Goal: Information Seeking & Learning: Learn about a topic

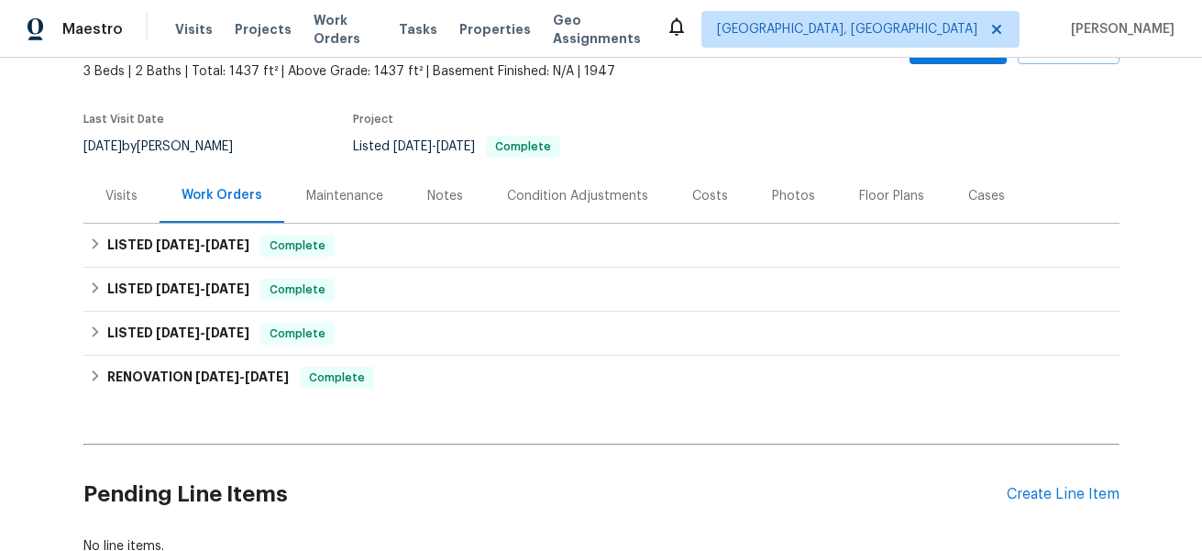
scroll to position [113, 0]
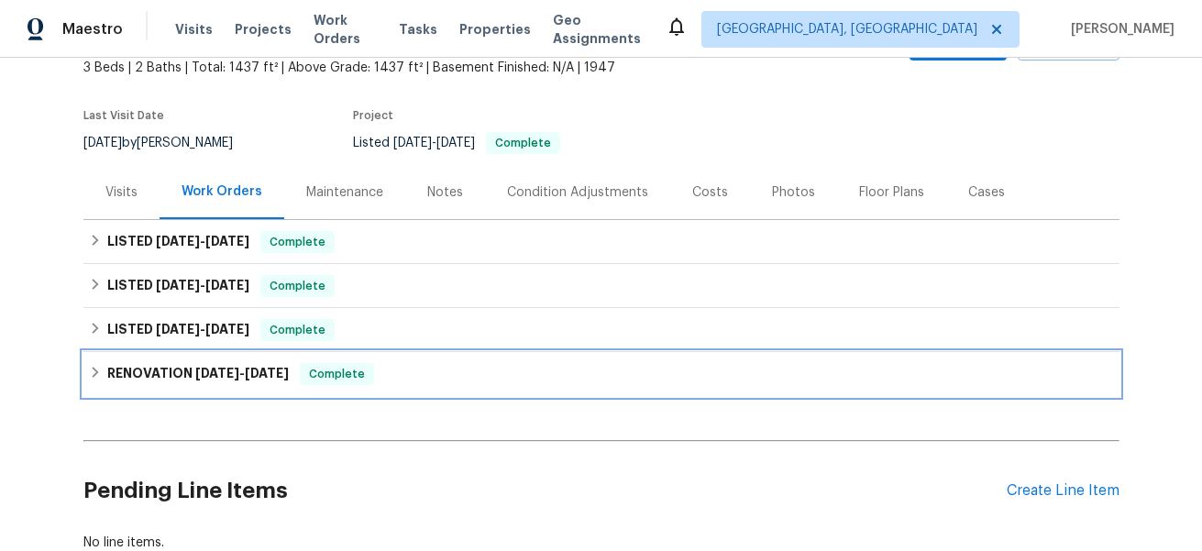
click at [103, 371] on div "RENOVATION [DATE] - [DATE] Complete" at bounding box center [601, 374] width 1025 height 22
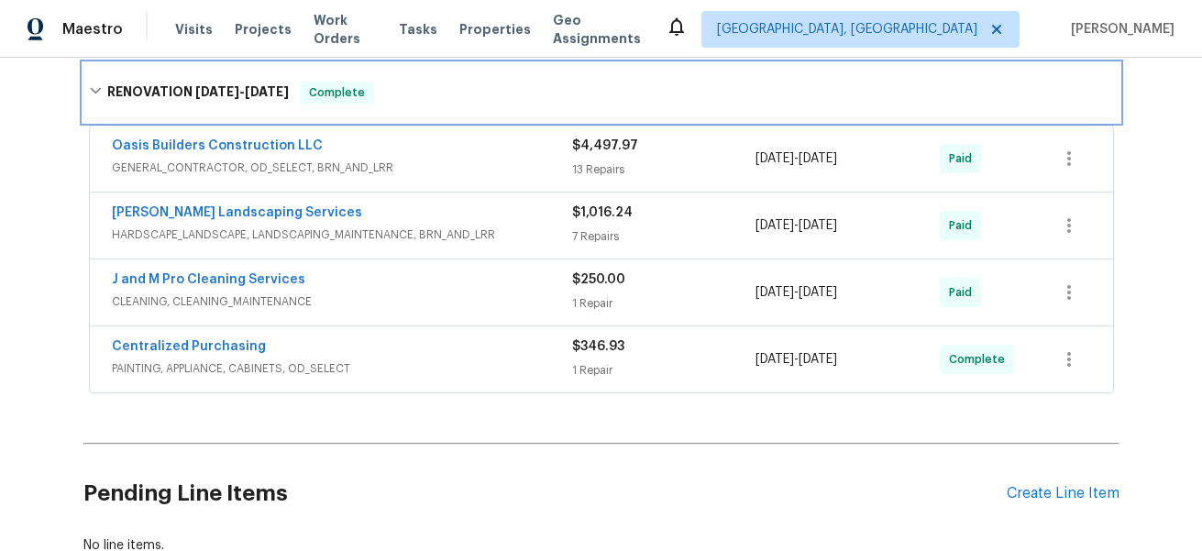
scroll to position [426, 0]
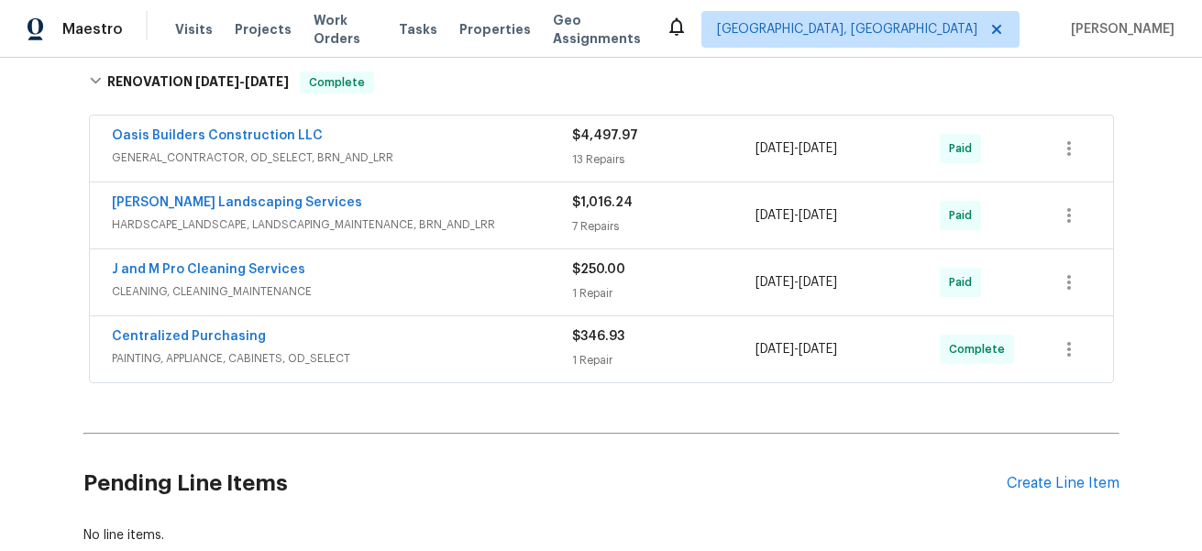
click at [420, 357] on span "PAINTING, APPLIANCE, CABINETS, OD_SELECT" at bounding box center [342, 358] width 460 height 18
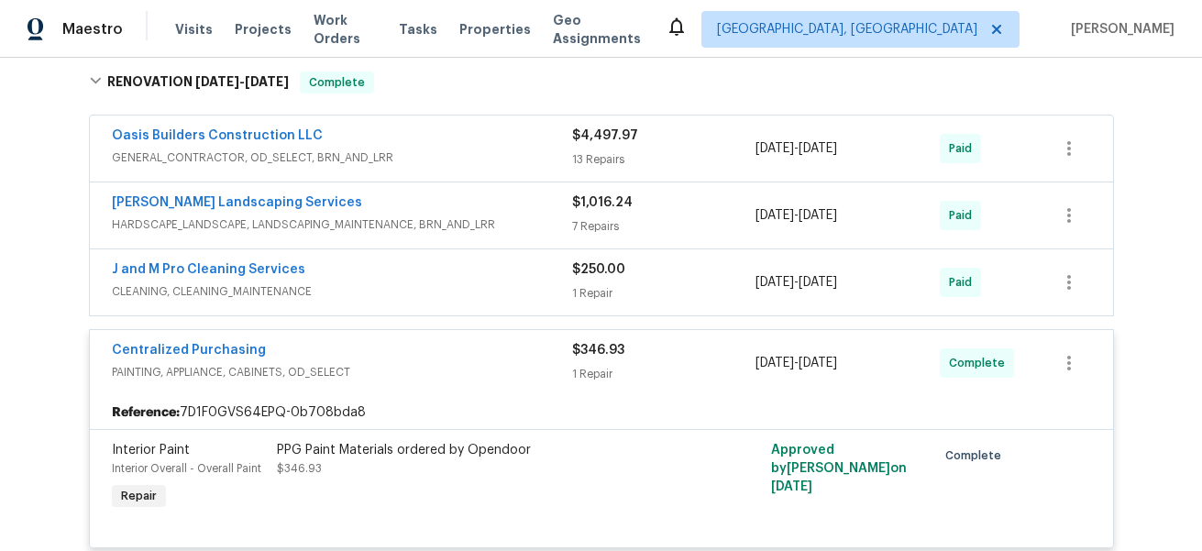
click at [445, 281] on div "J and M Pro Cleaning Services" at bounding box center [342, 271] width 460 height 22
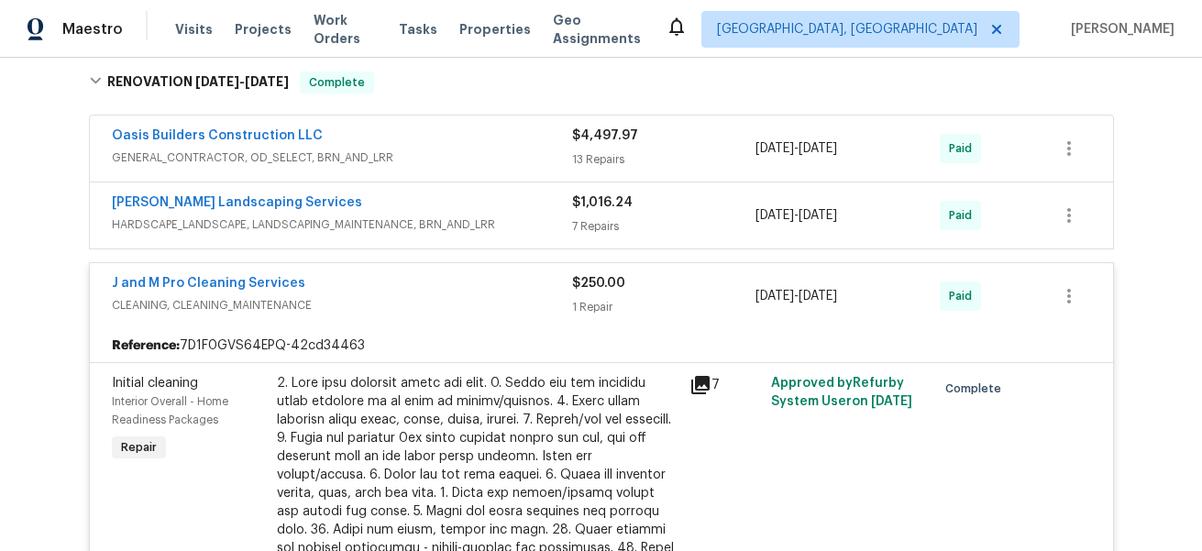
click at [489, 200] on div "[PERSON_NAME] Landscaping Services" at bounding box center [342, 204] width 460 height 22
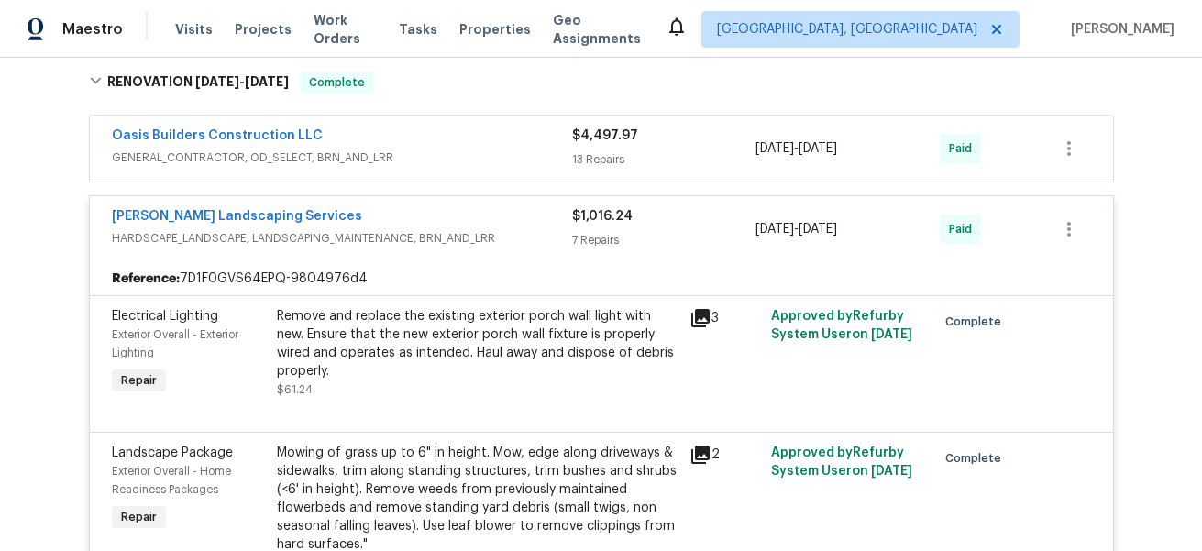
click at [494, 153] on span "GENERAL_CONTRACTOR, OD_SELECT, BRN_AND_LRR" at bounding box center [342, 157] width 460 height 18
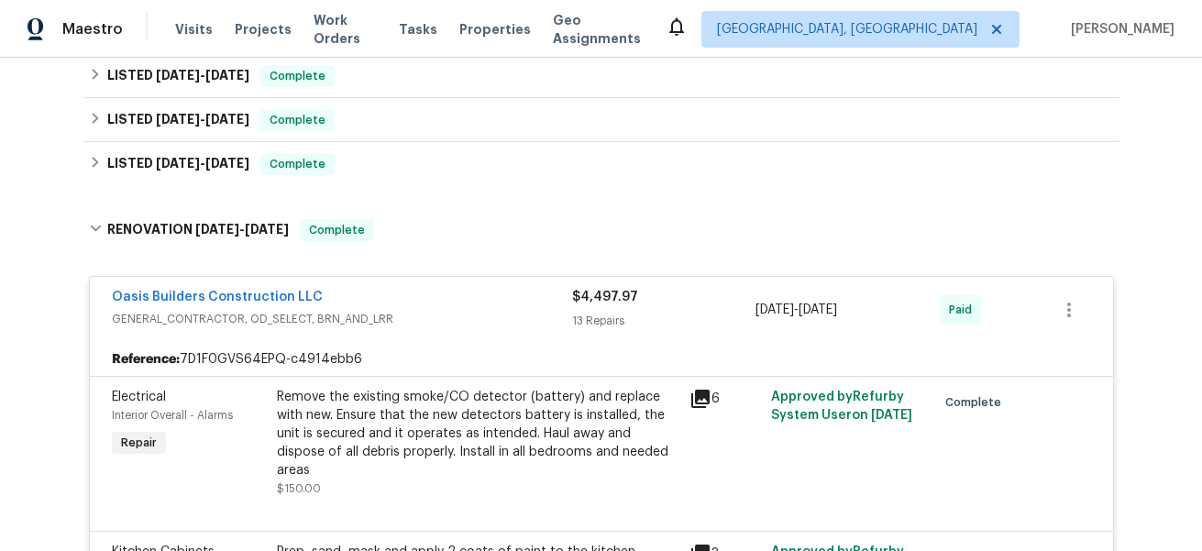
scroll to position [250, 0]
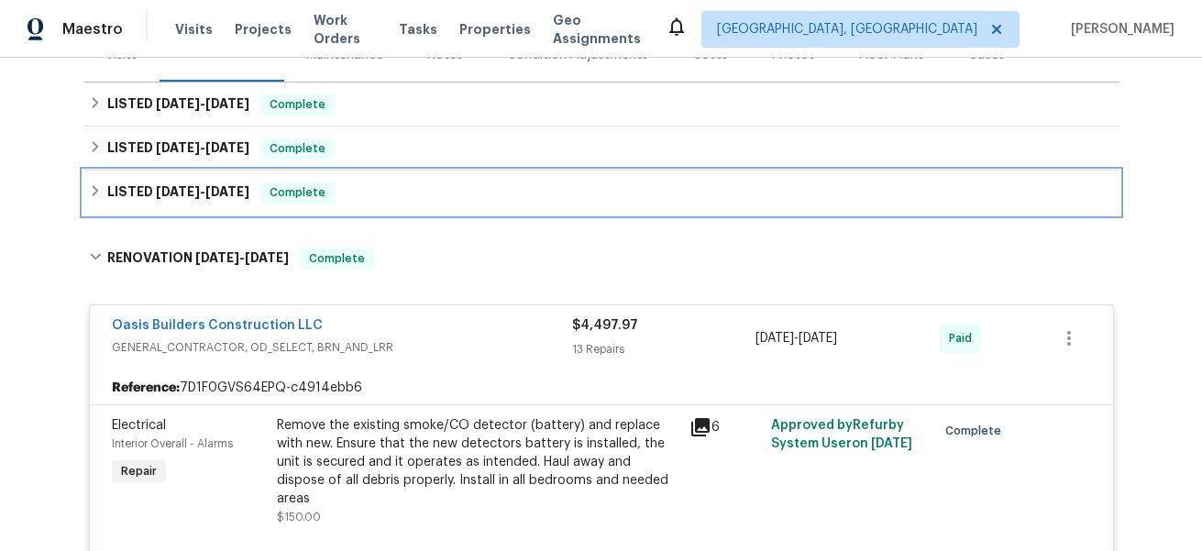
click at [249, 192] on span "[DATE]" at bounding box center [227, 191] width 44 height 13
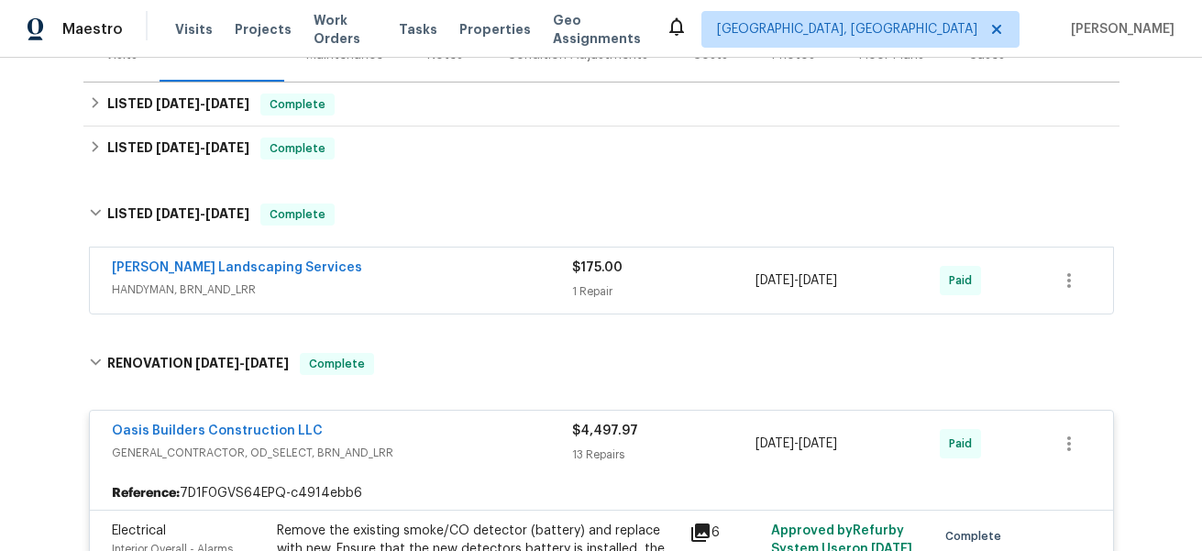
click at [416, 276] on div "[PERSON_NAME] Landscaping Services" at bounding box center [342, 269] width 460 height 22
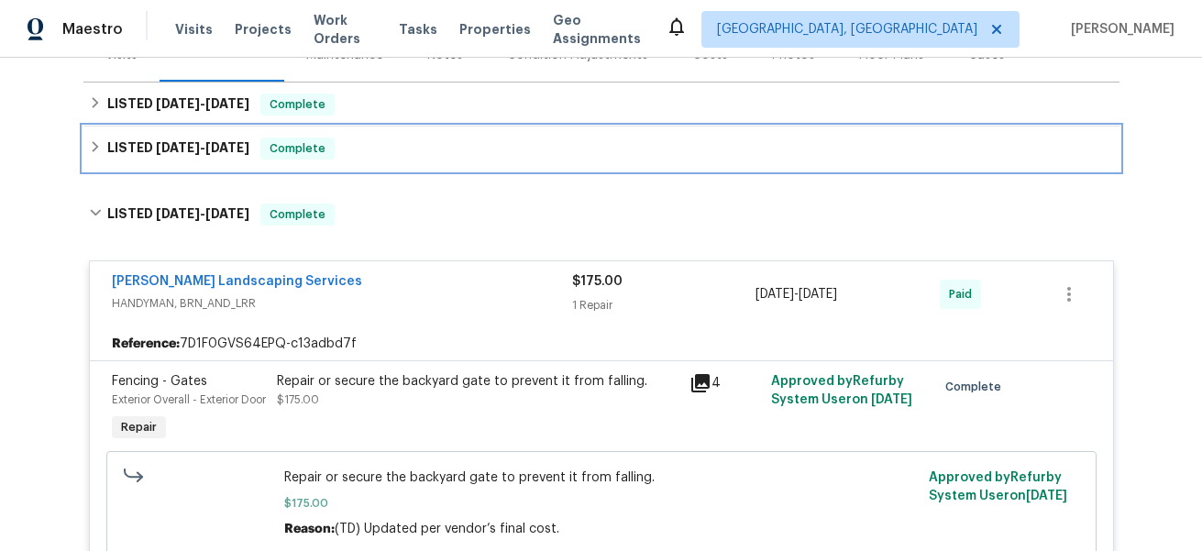
click at [221, 151] on span "[DATE]" at bounding box center [227, 147] width 44 height 13
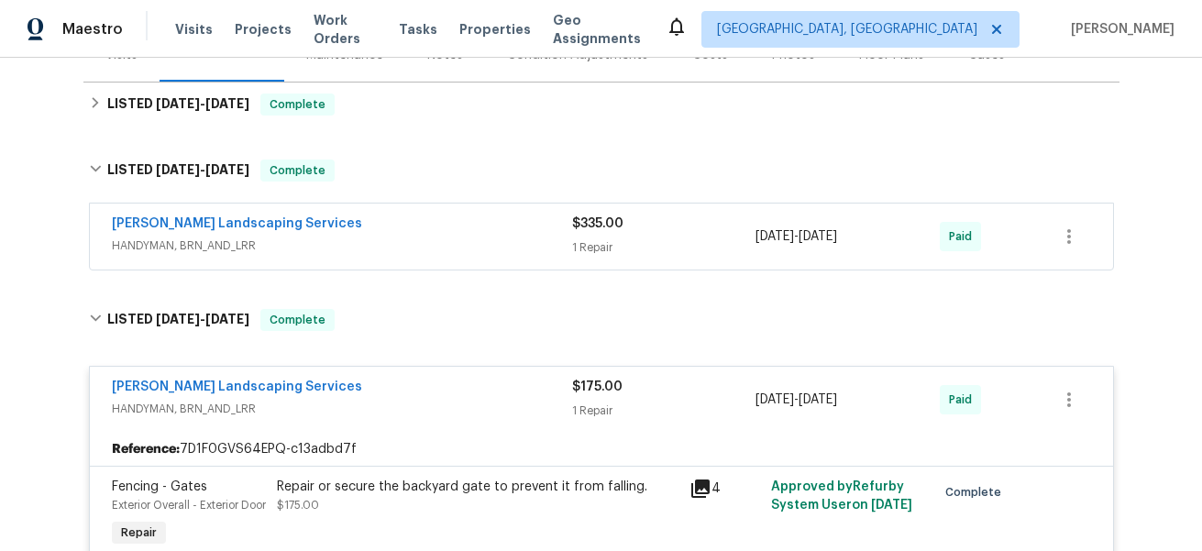
click at [483, 248] on span "HANDYMAN, BRN_AND_LRR" at bounding box center [342, 245] width 460 height 18
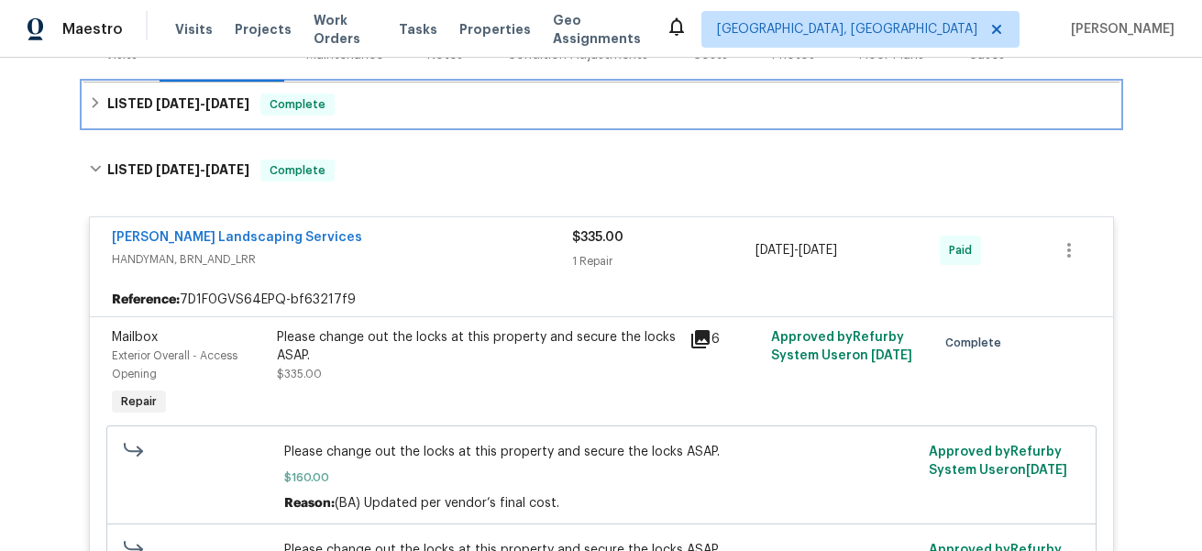
click at [236, 110] on h6 "LISTED [DATE] - [DATE]" at bounding box center [178, 104] width 142 height 22
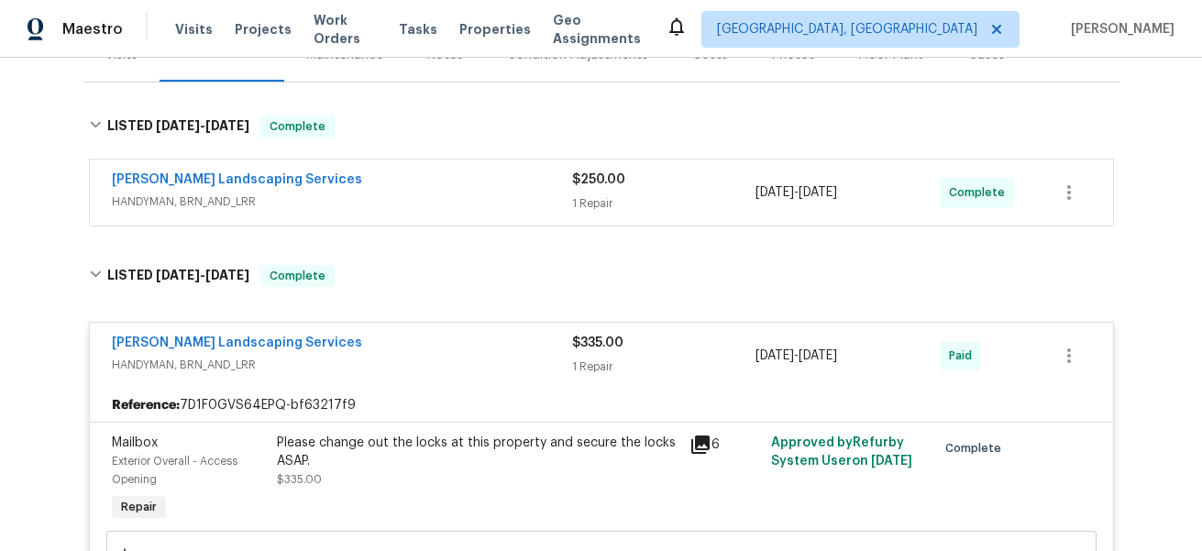
click at [415, 188] on div "[PERSON_NAME] Landscaping Services" at bounding box center [342, 181] width 460 height 22
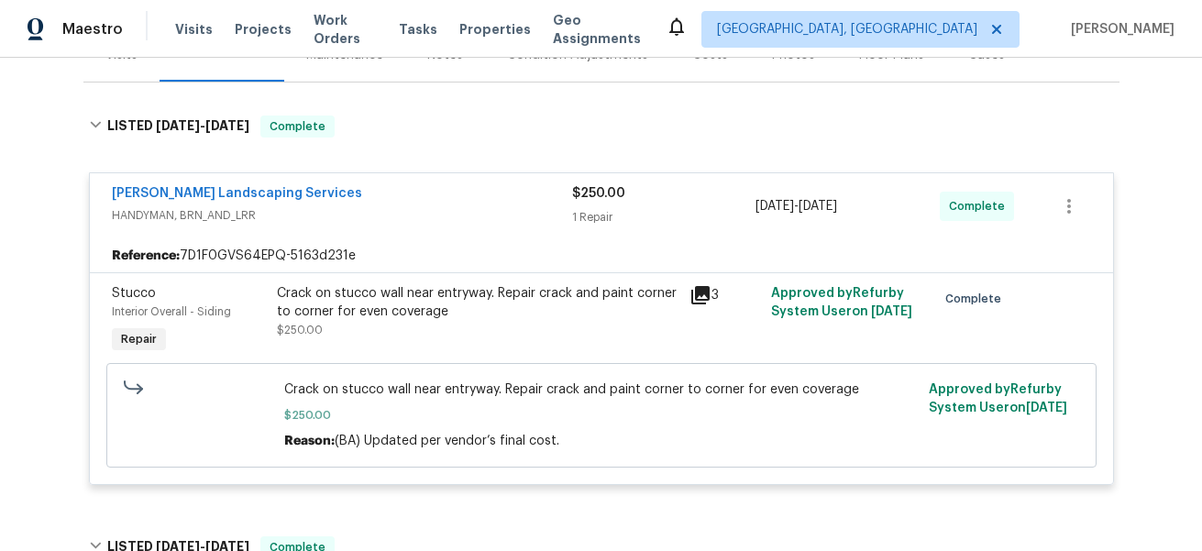
scroll to position [0, 0]
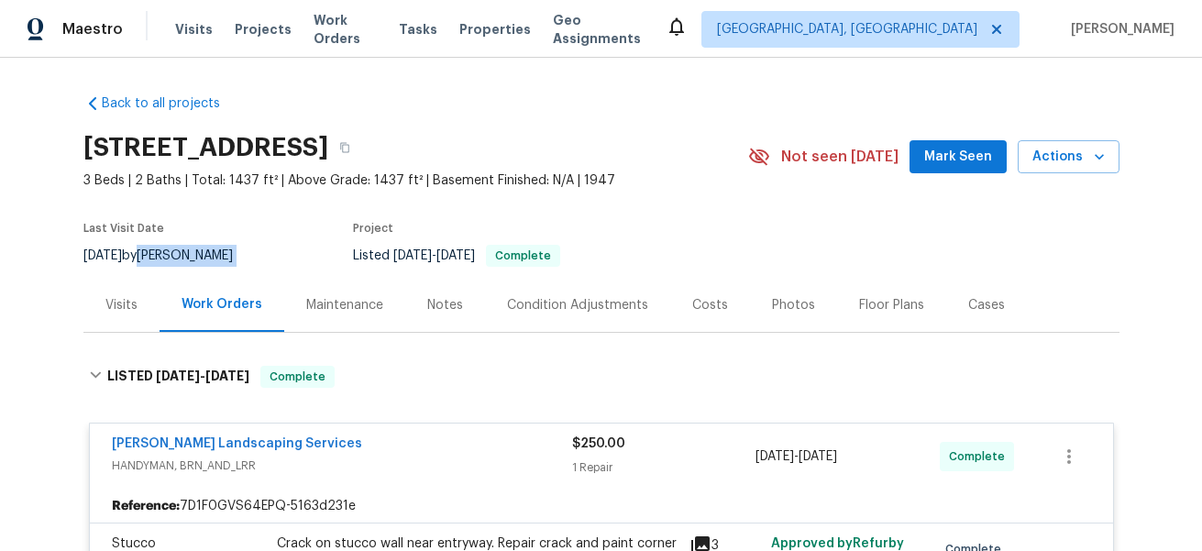
drag, startPoint x: 263, startPoint y: 257, endPoint x: 165, endPoint y: 258, distance: 98.1
click at [165, 258] on div "[DATE] by [PERSON_NAME]" at bounding box center [168, 256] width 171 height 22
copy div "[PERSON_NAME]"
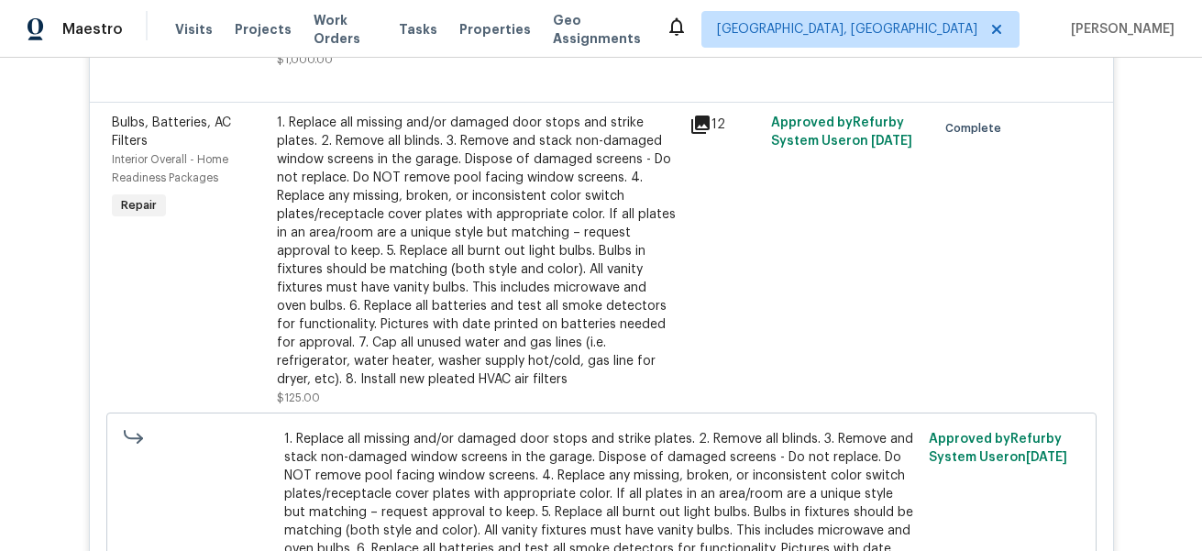
scroll to position [2087, 0]
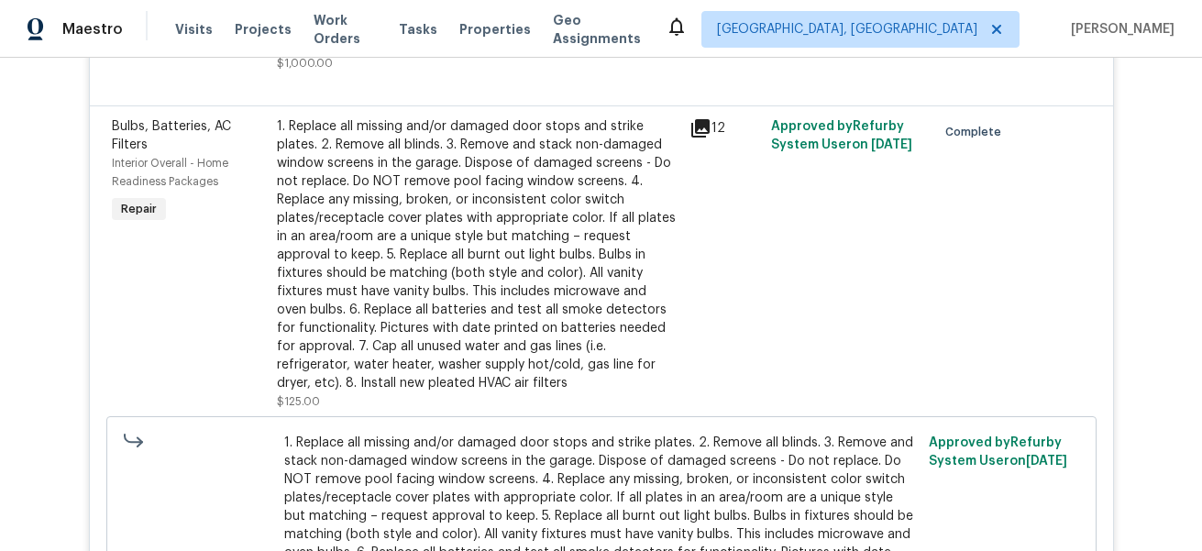
click at [694, 129] on icon at bounding box center [700, 128] width 22 height 22
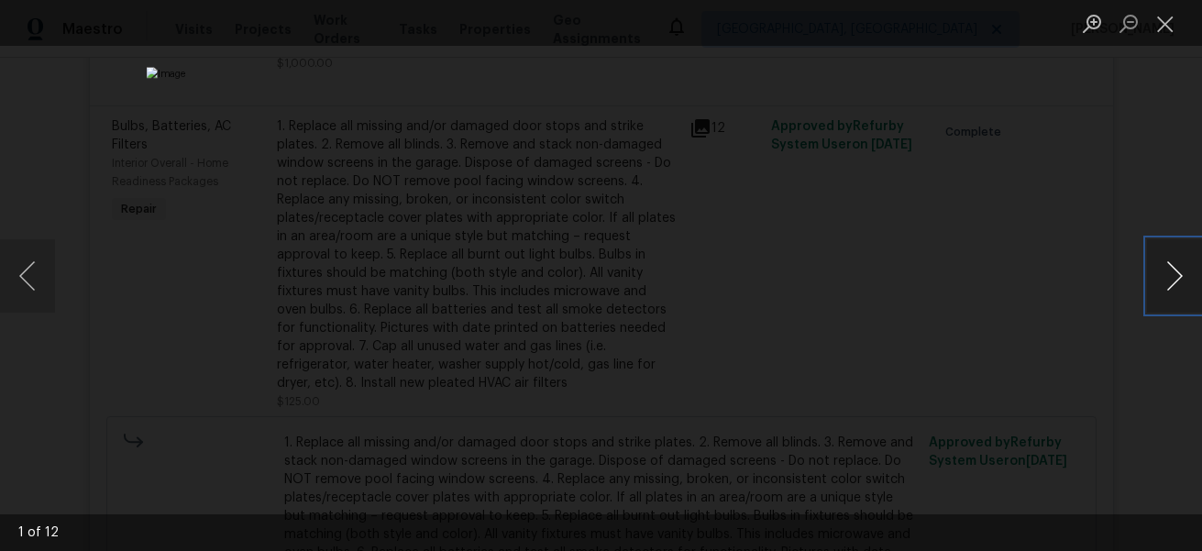
click at [1182, 278] on button "Next image" at bounding box center [1174, 275] width 55 height 73
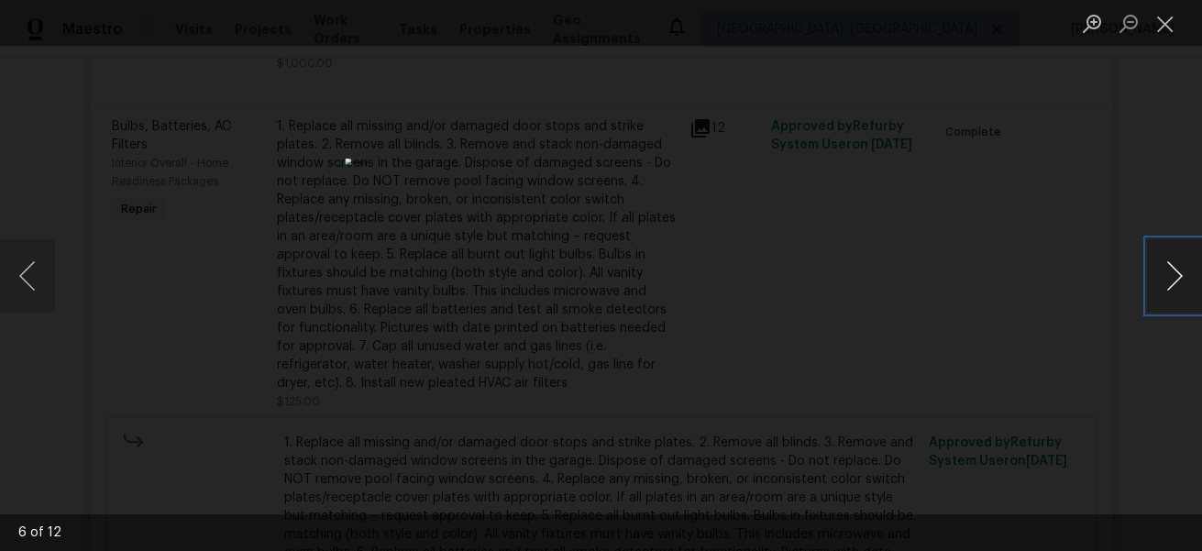
click at [1182, 278] on button "Next image" at bounding box center [1174, 275] width 55 height 73
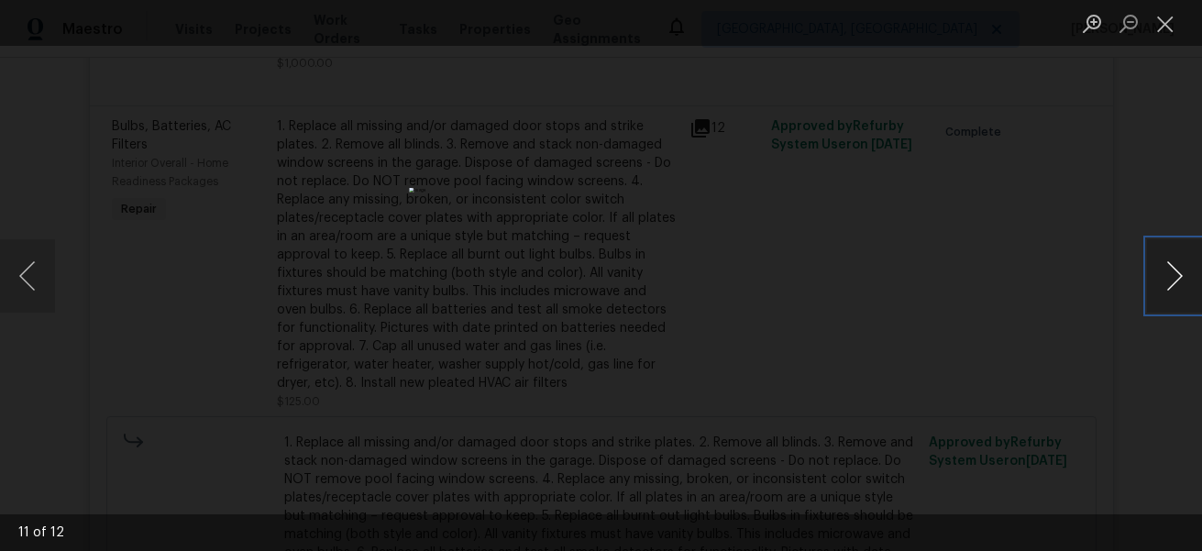
click at [1182, 278] on button "Next image" at bounding box center [1174, 275] width 55 height 73
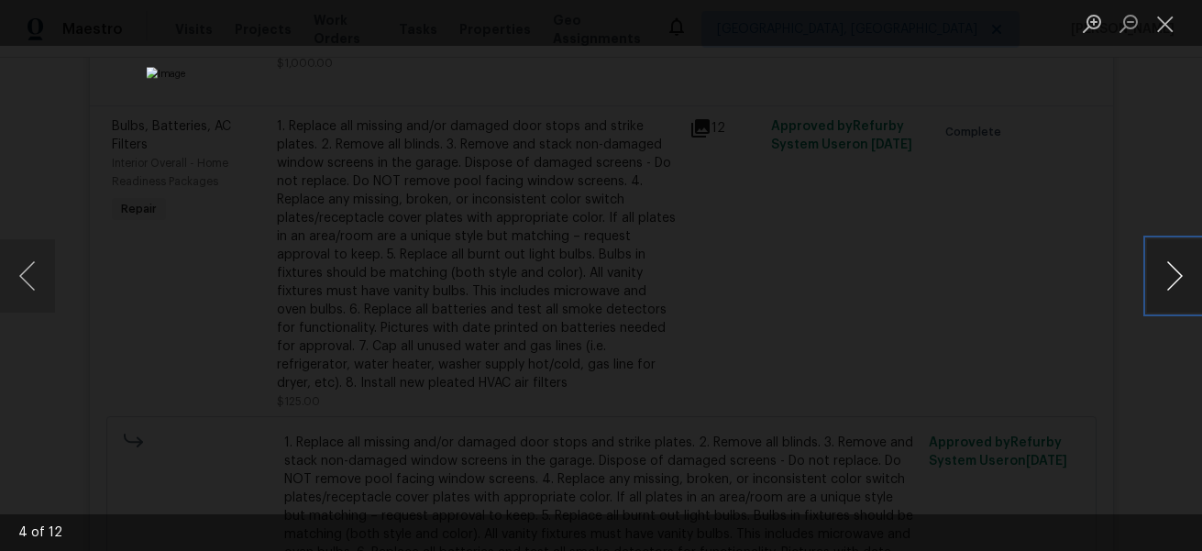
click at [1182, 278] on button "Next image" at bounding box center [1174, 275] width 55 height 73
click at [1105, 285] on div "Lightbox" at bounding box center [601, 275] width 1202 height 551
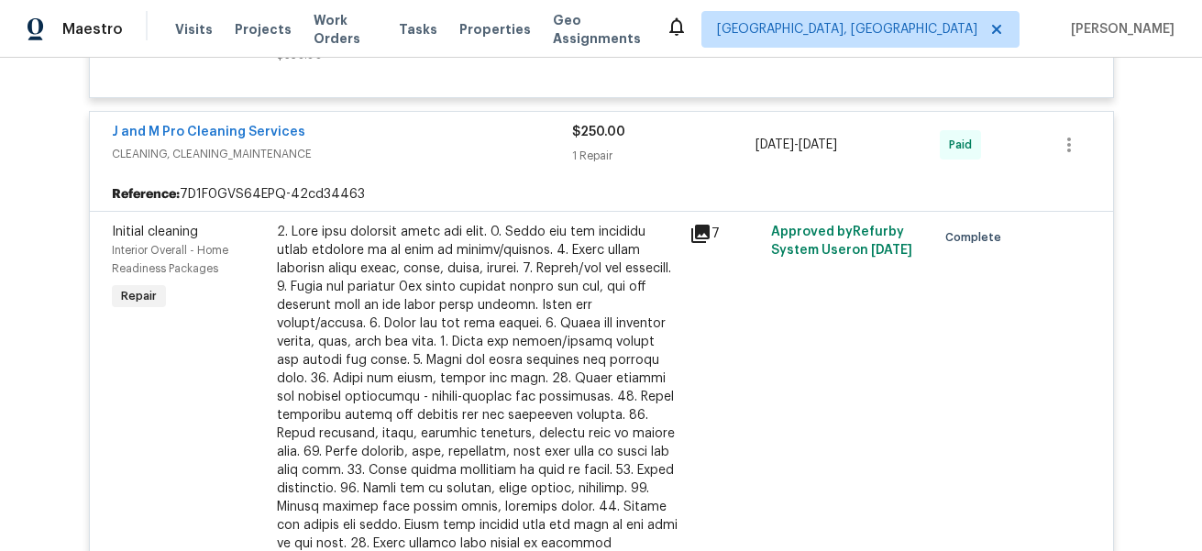
scroll to position [5228, 0]
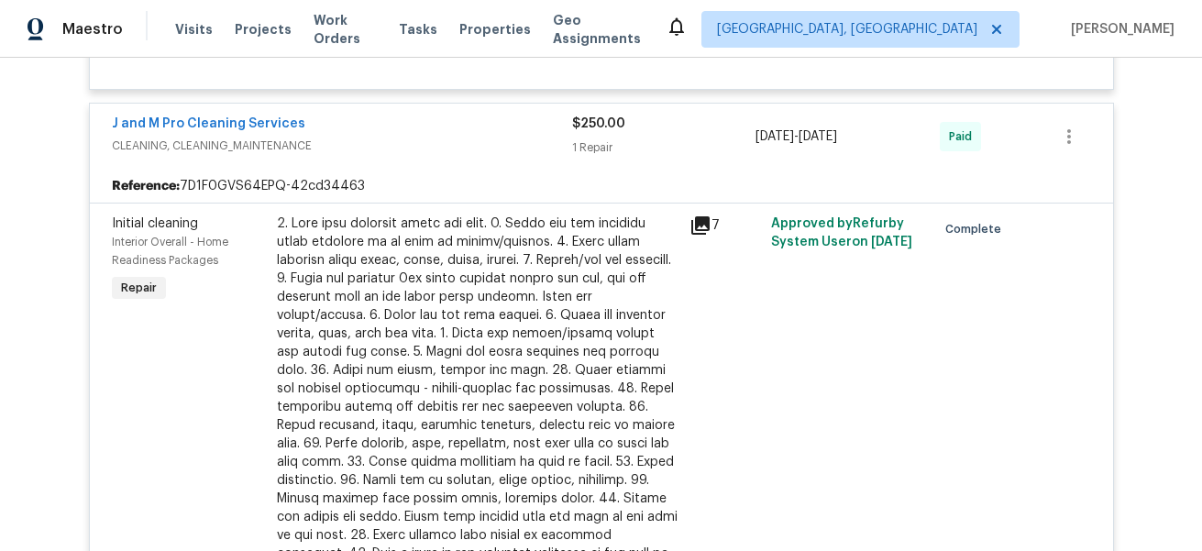
click at [699, 216] on icon at bounding box center [700, 225] width 18 height 18
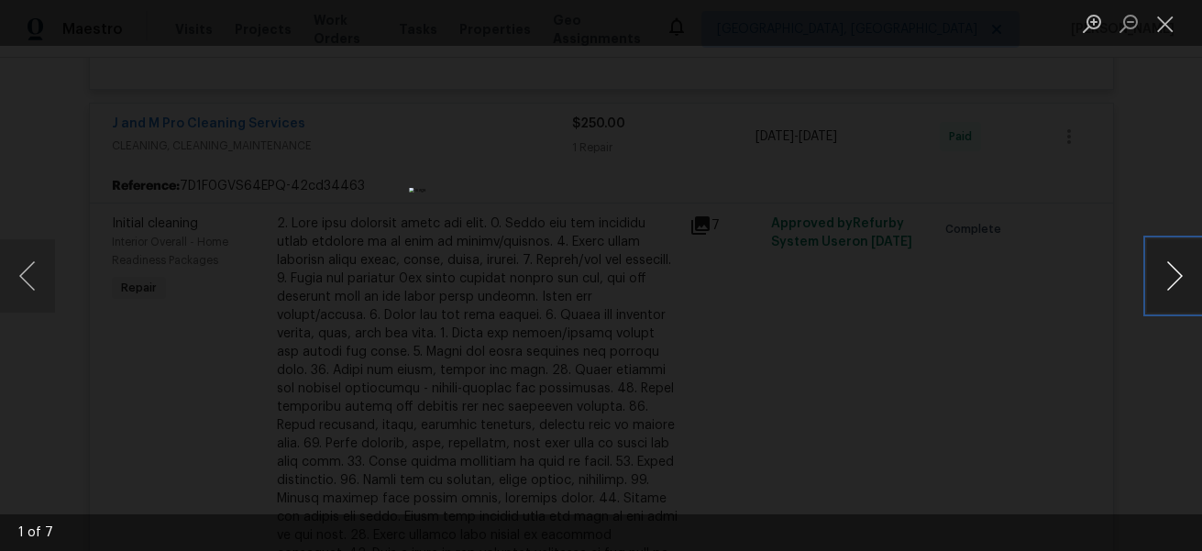
click at [1174, 279] on button "Next image" at bounding box center [1174, 275] width 55 height 73
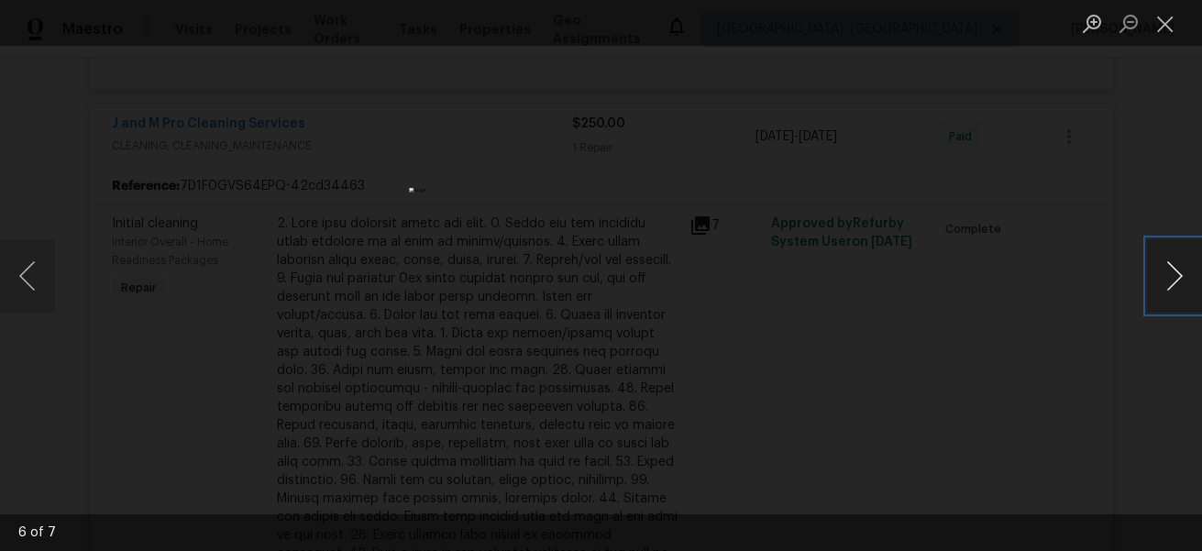
click at [1174, 279] on button "Next image" at bounding box center [1174, 275] width 55 height 73
click at [961, 306] on div "Lightbox" at bounding box center [601, 275] width 1202 height 551
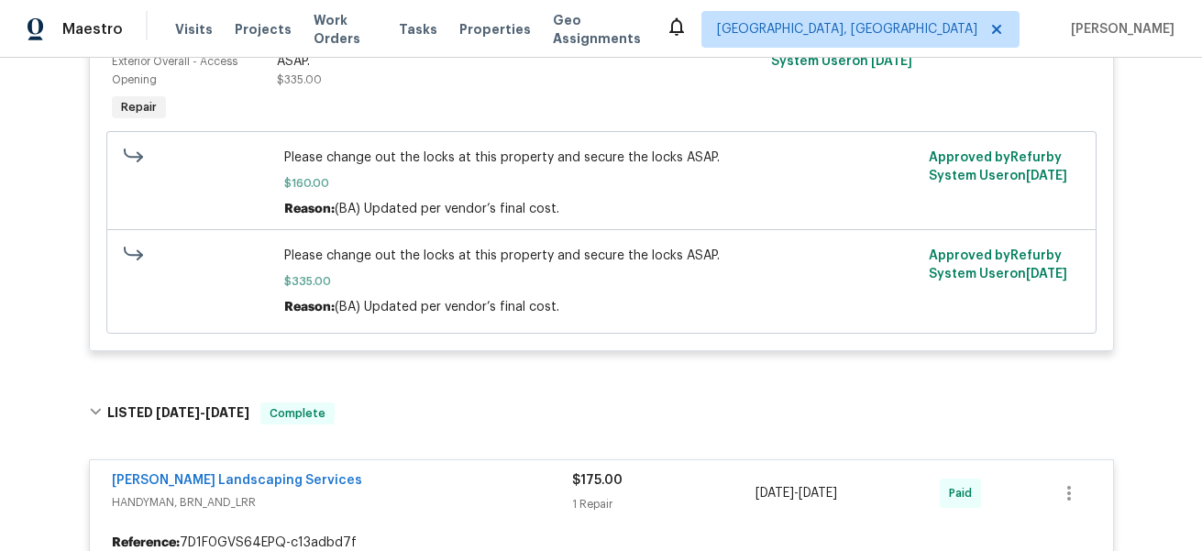
scroll to position [0, 0]
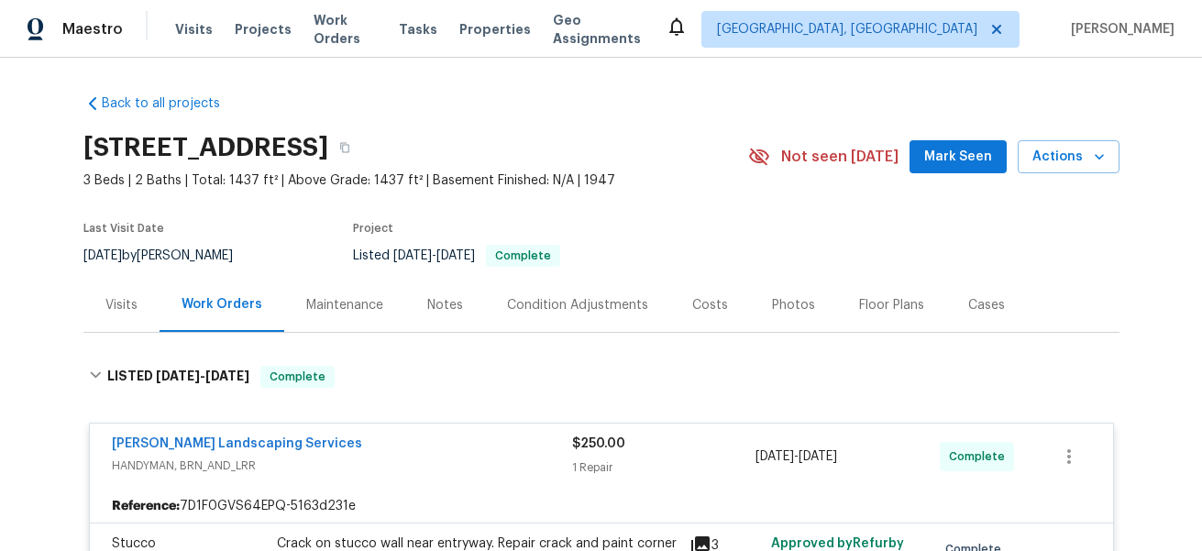
click at [128, 302] on div "Visits" at bounding box center [121, 305] width 32 height 18
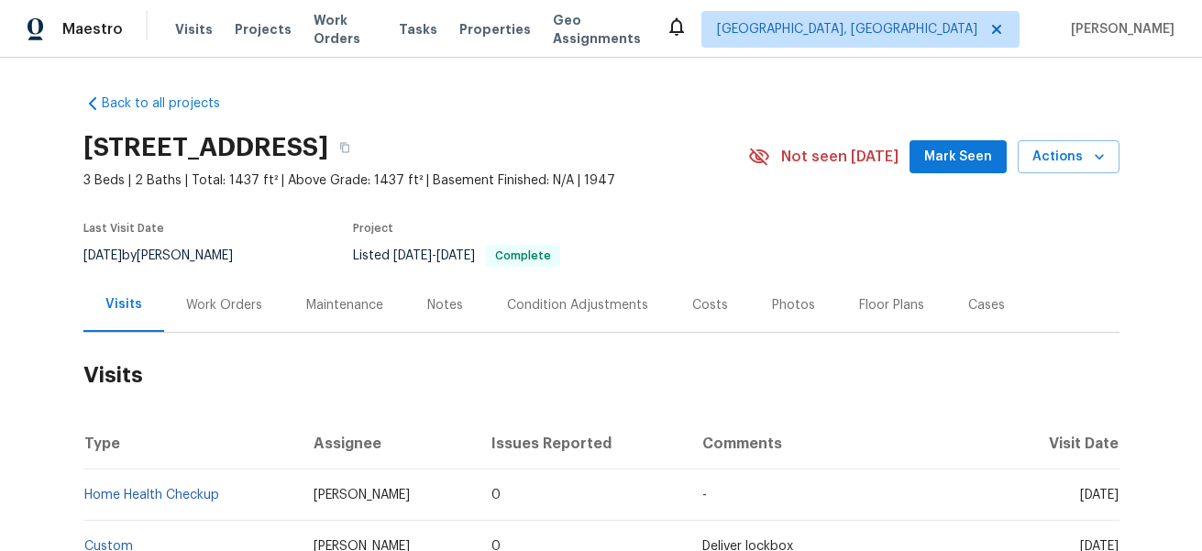
click at [448, 304] on div "Notes" at bounding box center [445, 305] width 36 height 18
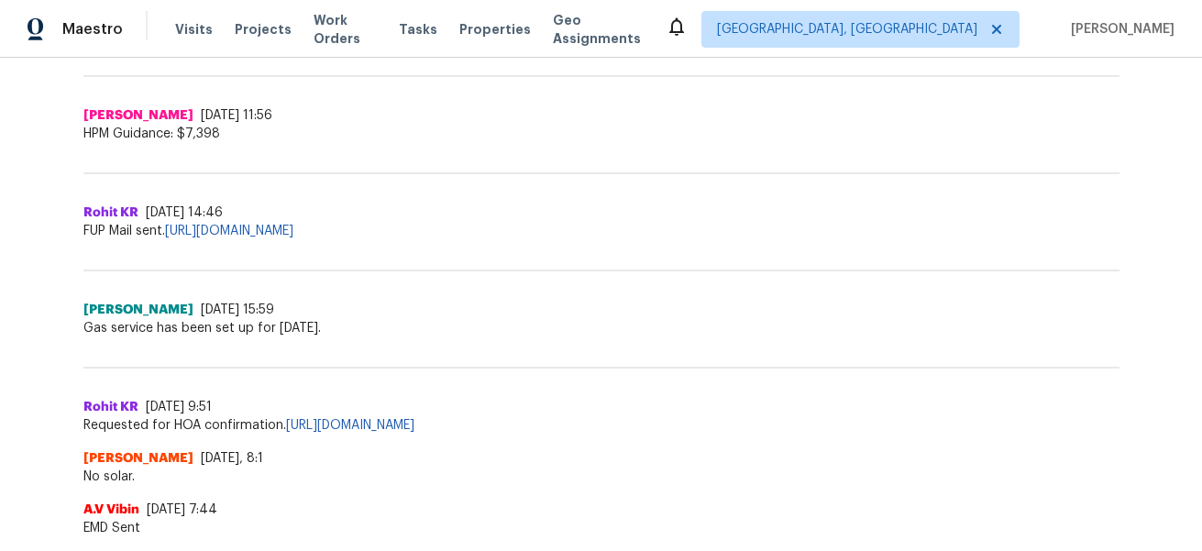
scroll to position [3135, 0]
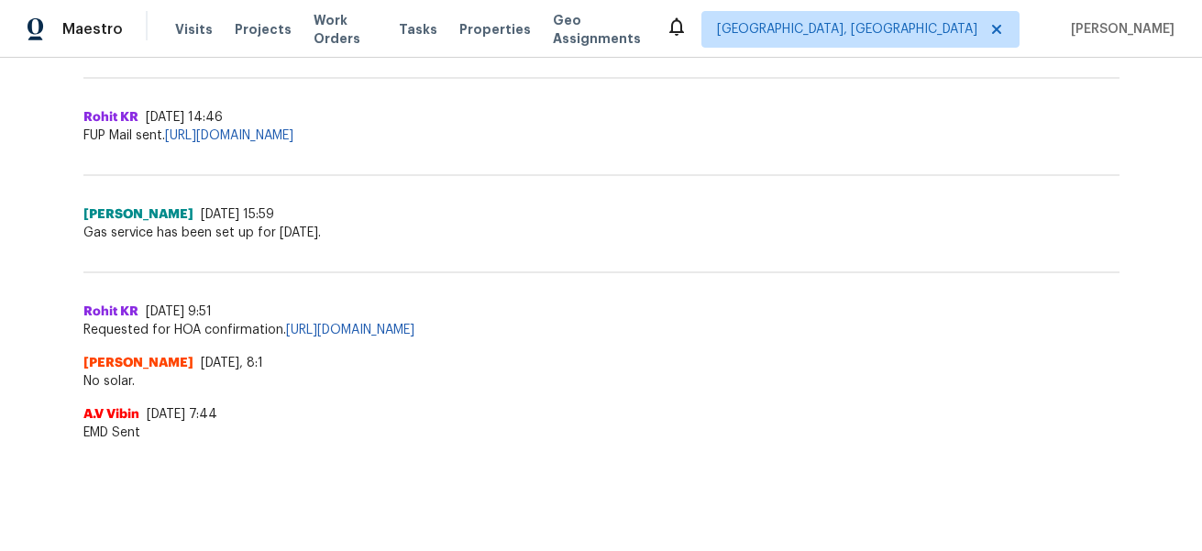
drag, startPoint x: 362, startPoint y: 236, endPoint x: 79, endPoint y: 235, distance: 283.3
click at [79, 235] on div "Back to all projects [STREET_ADDRESS] 3 Beds | 2 Baths | Total: 1437 ft² | Abov…" at bounding box center [601, 304] width 1202 height 493
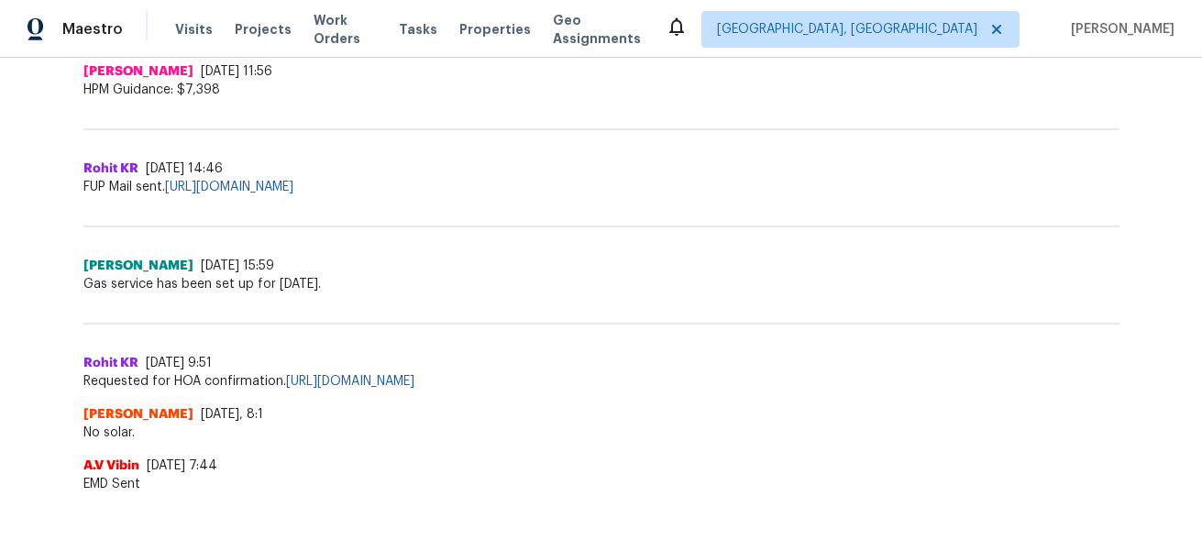
scroll to position [3065, 0]
